Goal: Task Accomplishment & Management: Manage account settings

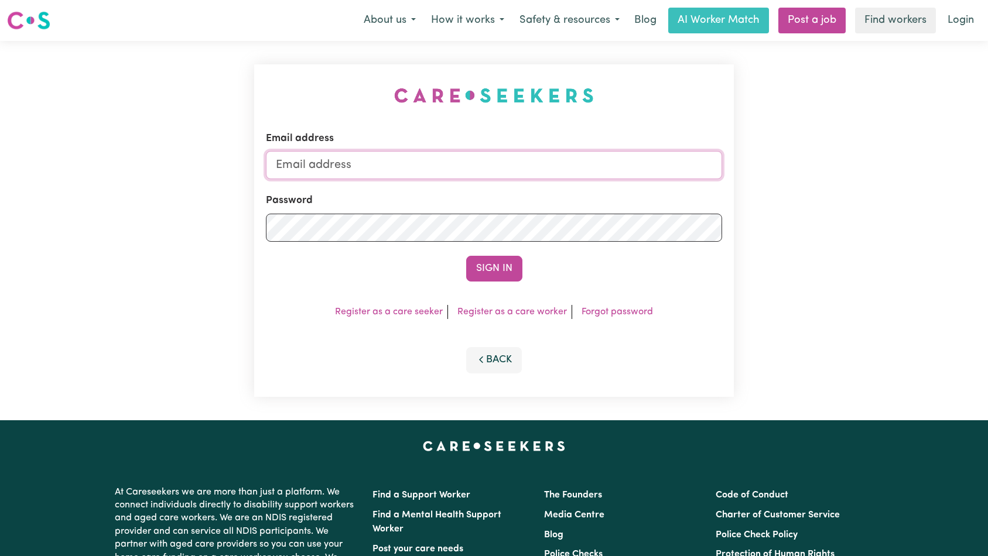
click at [492, 171] on input "Email address" at bounding box center [494, 165] width 457 height 28
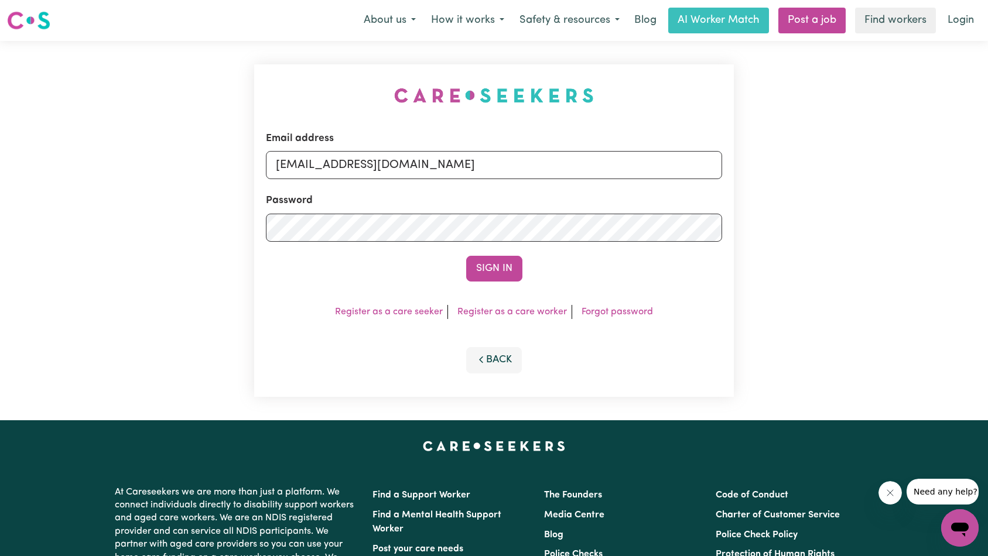
type input "[EMAIL_ADDRESS][DOMAIN_NAME]"
click at [494, 263] on button "Sign In" at bounding box center [494, 269] width 56 height 26
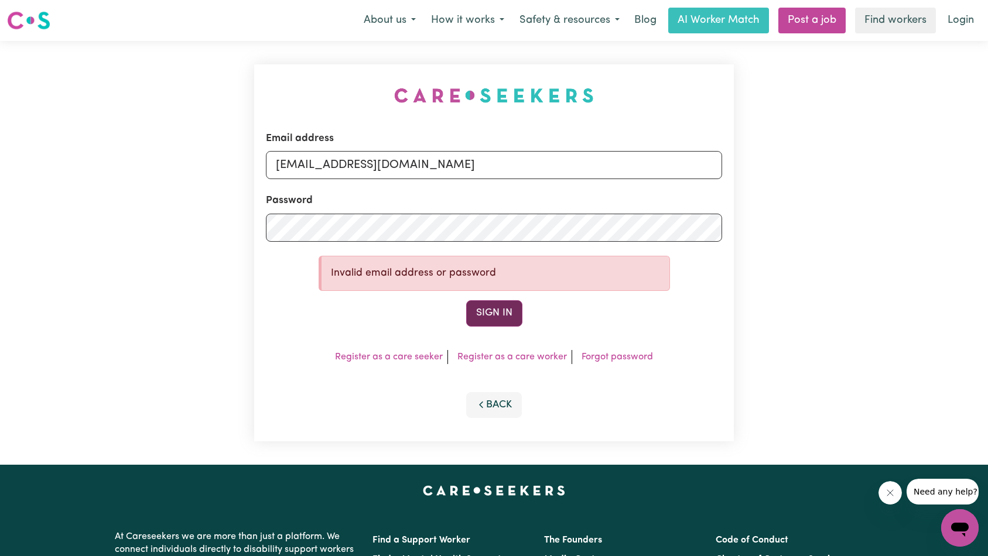
click at [494, 315] on button "Sign In" at bounding box center [494, 313] width 56 height 26
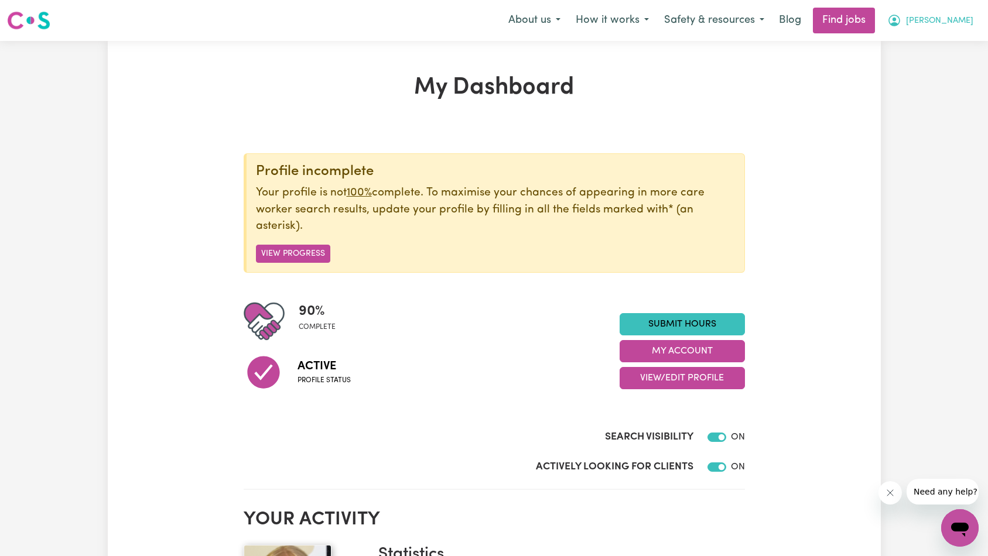
click at [963, 16] on span "[PERSON_NAME]" at bounding box center [939, 21] width 67 height 13
click at [936, 92] on link "Logout" at bounding box center [934, 89] width 93 height 22
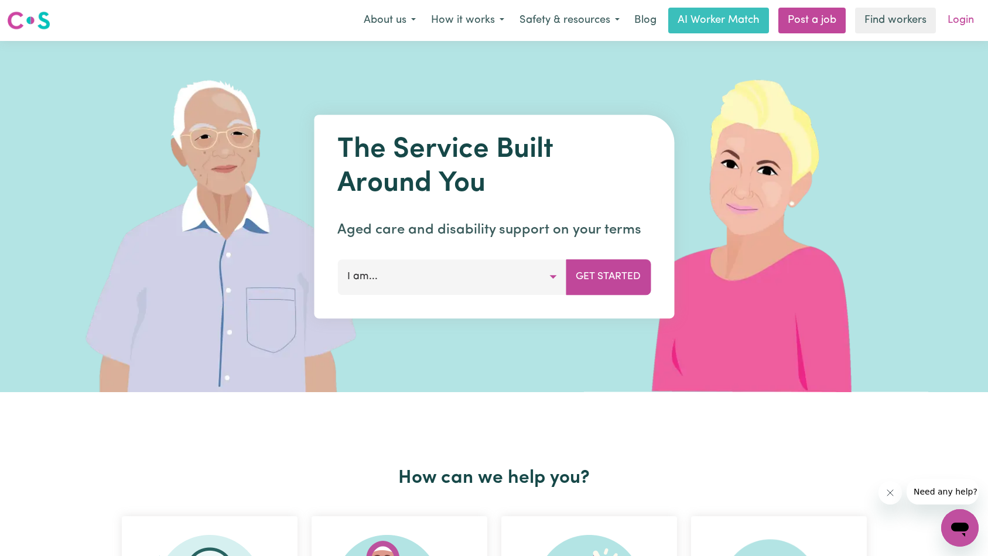
click at [959, 27] on link "Login" at bounding box center [960, 21] width 40 height 26
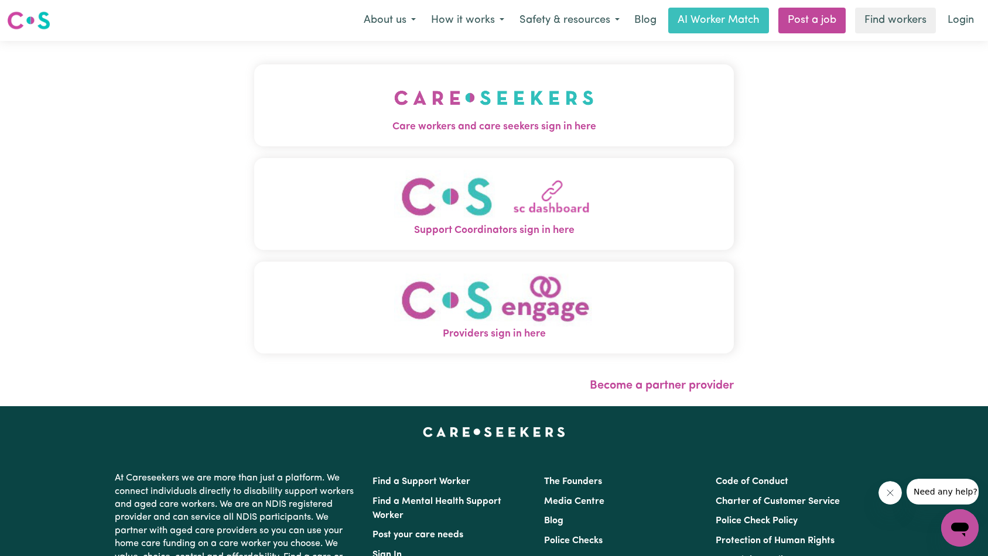
click at [481, 115] on img "Care workers and care seekers sign in here" at bounding box center [494, 97] width 200 height 43
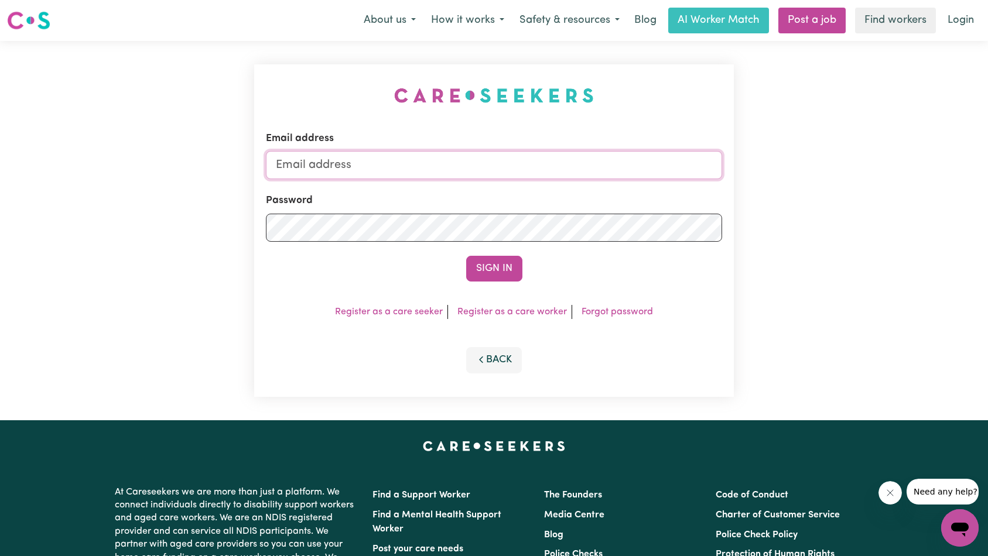
click at [487, 163] on input "Email address" at bounding box center [494, 165] width 457 height 28
paste input "[EMAIL_ADDRESS][DOMAIN_NAME]"
type input "superuser~[EMAIL_ADDRESS][DOMAIN_NAME]"
click at [500, 264] on button "Sign In" at bounding box center [494, 269] width 56 height 26
